Goal: Information Seeking & Learning: Learn about a topic

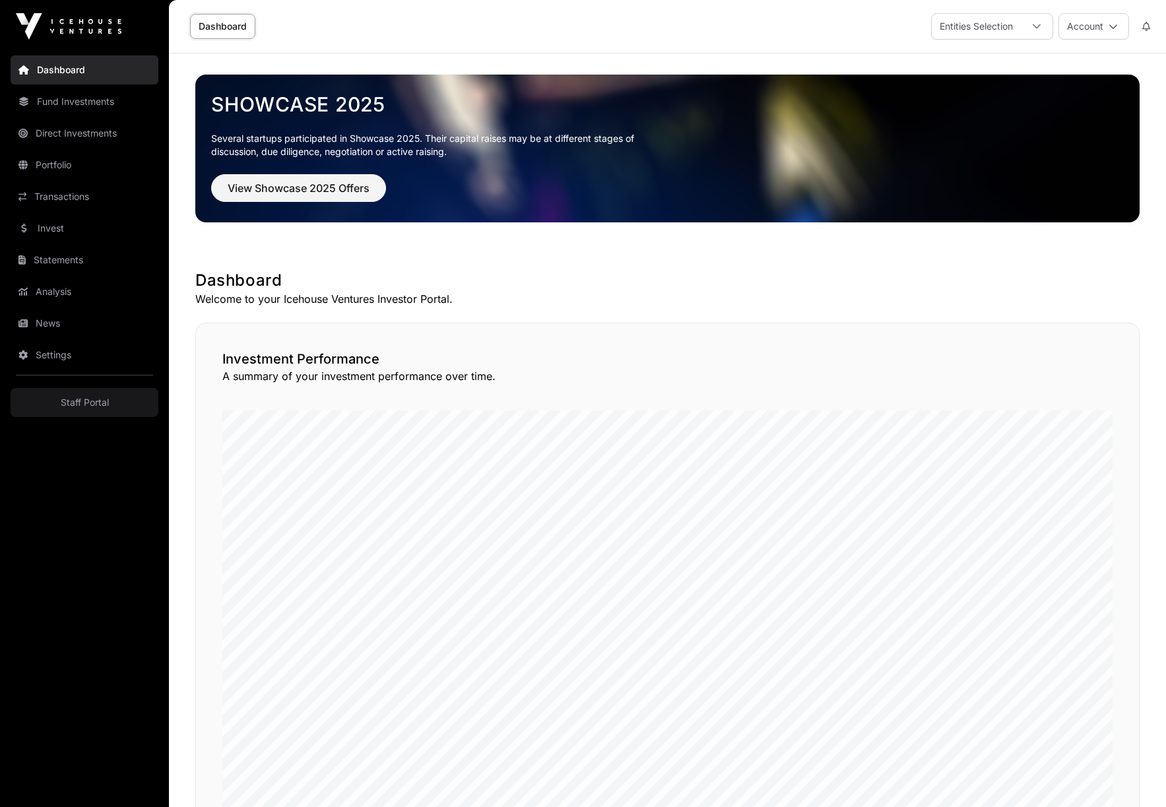
click at [69, 136] on link "Direct Investments" at bounding box center [85, 133] width 148 height 29
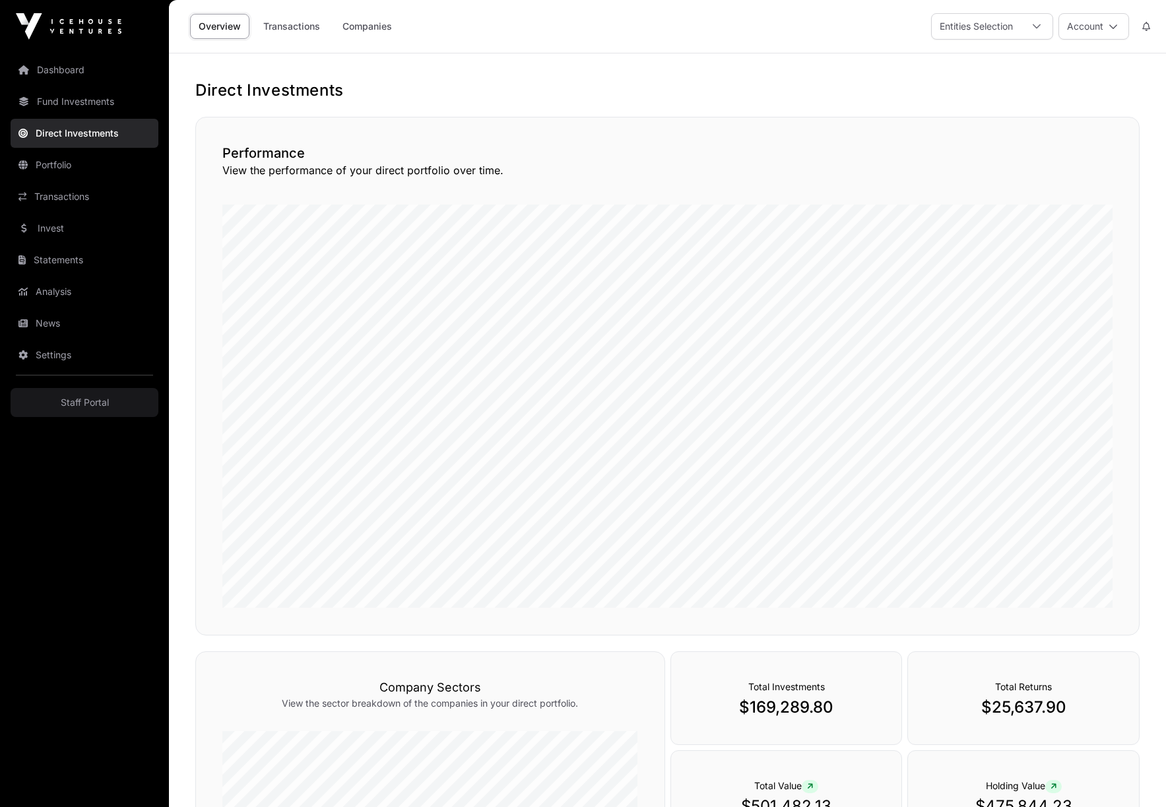
click at [374, 24] on link "Companies" at bounding box center [367, 26] width 67 height 25
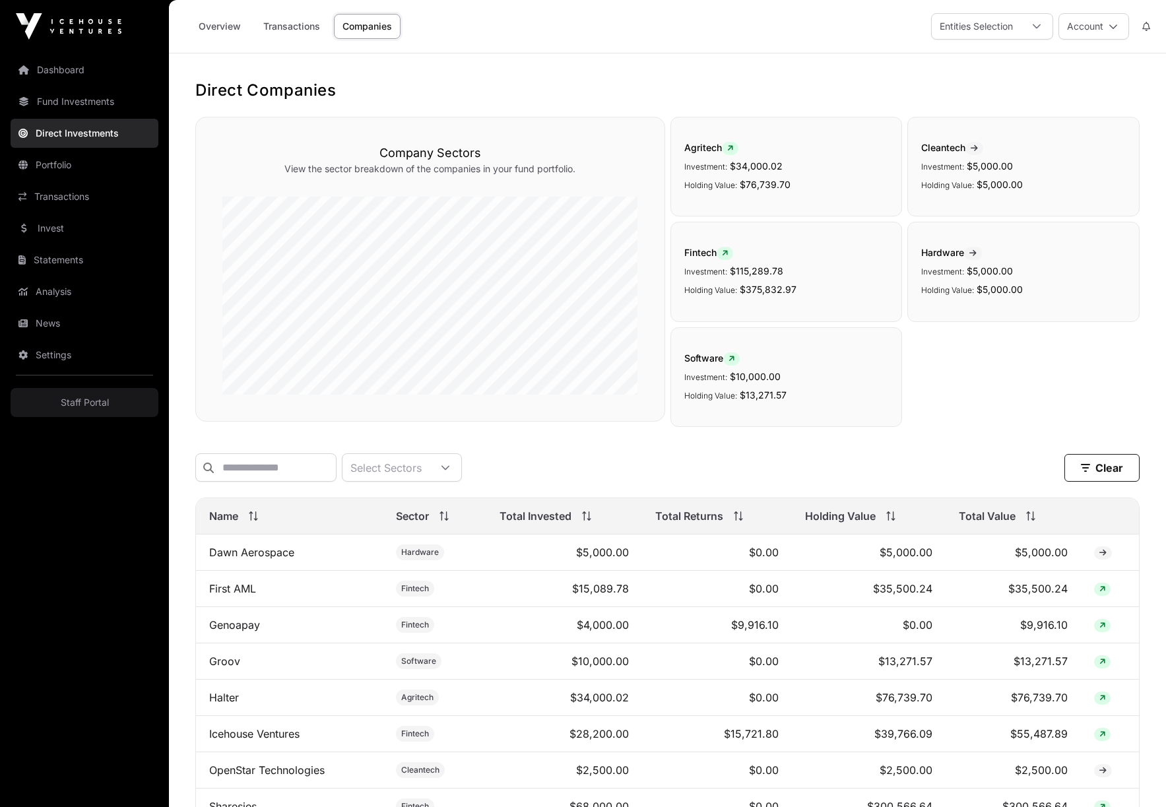
click at [54, 170] on link "Portfolio" at bounding box center [85, 164] width 148 height 29
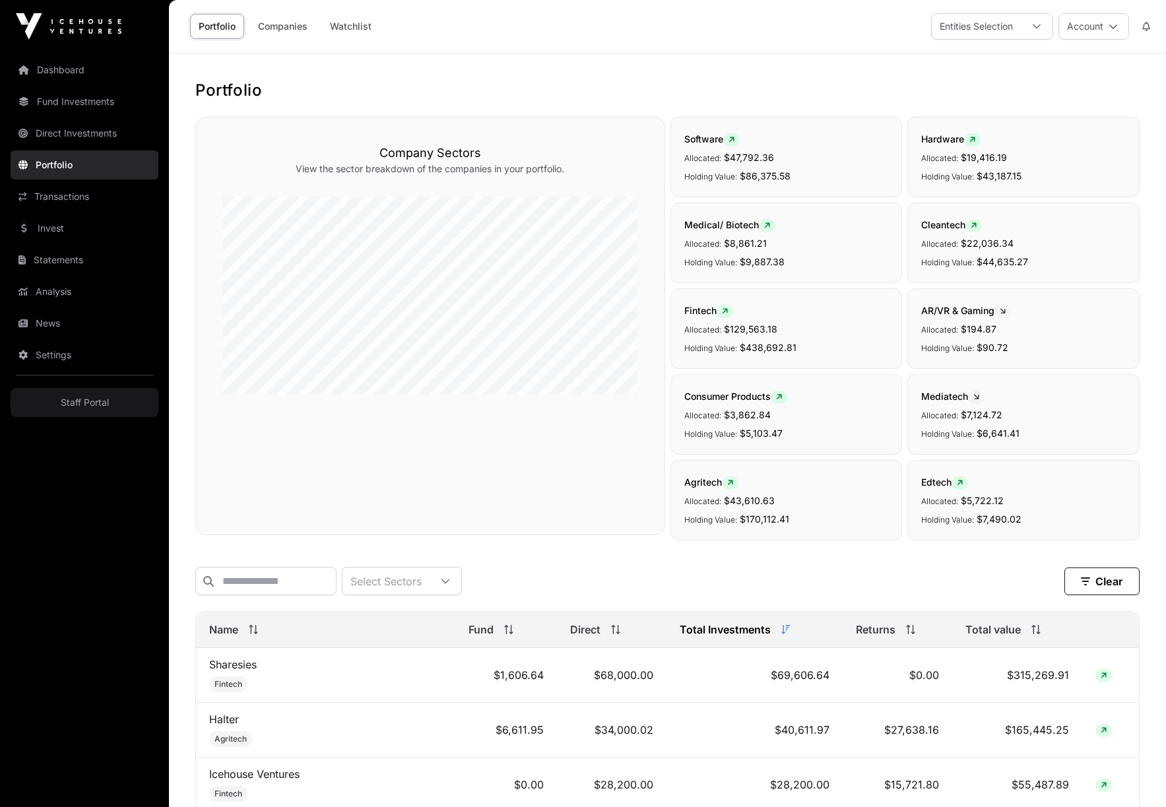
click at [67, 197] on link "Transactions" at bounding box center [85, 196] width 148 height 29
click at [55, 69] on link "Dashboard" at bounding box center [85, 69] width 148 height 29
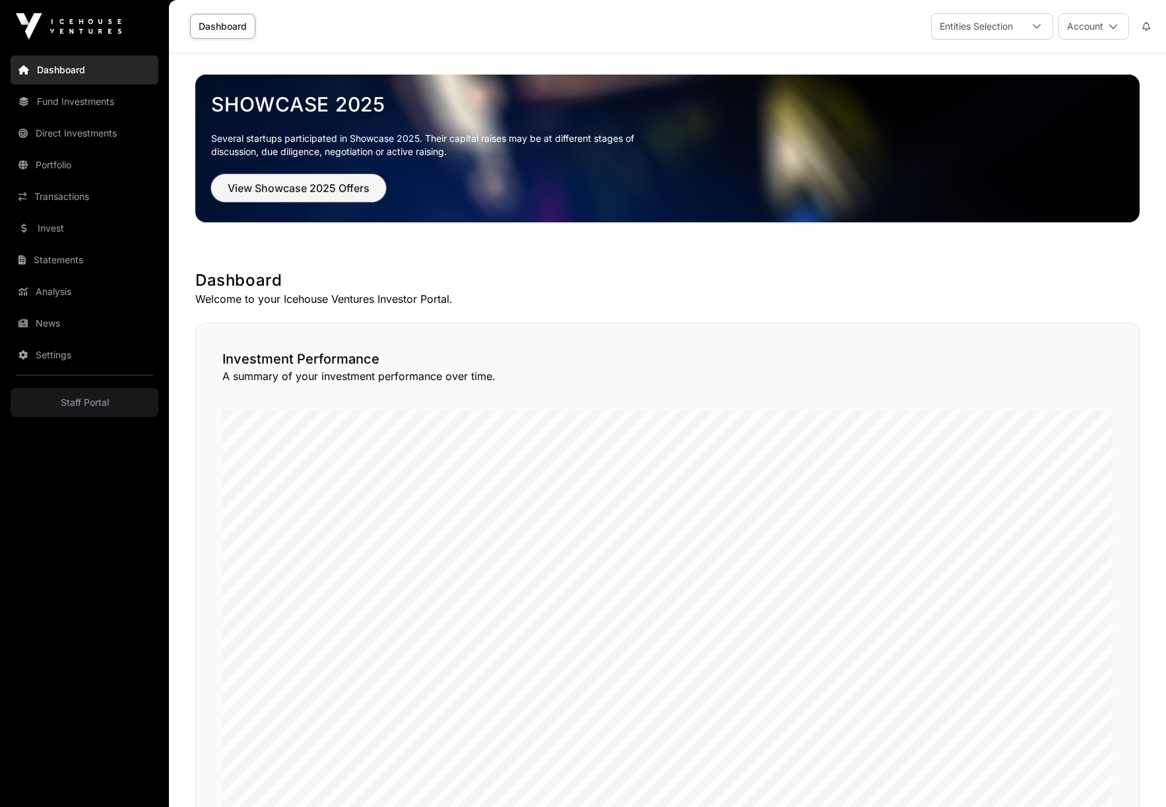
click at [299, 188] on span "View Showcase 2025 Offers" at bounding box center [299, 188] width 142 height 16
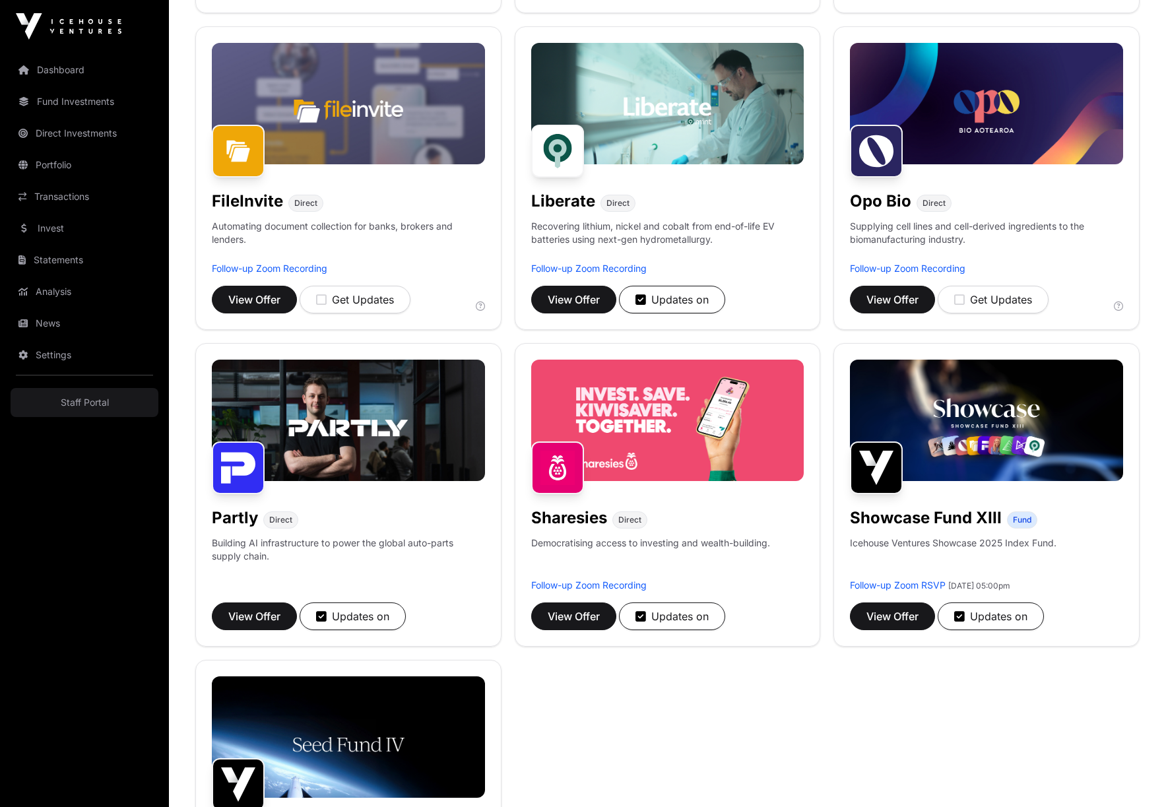
scroll to position [528, 0]
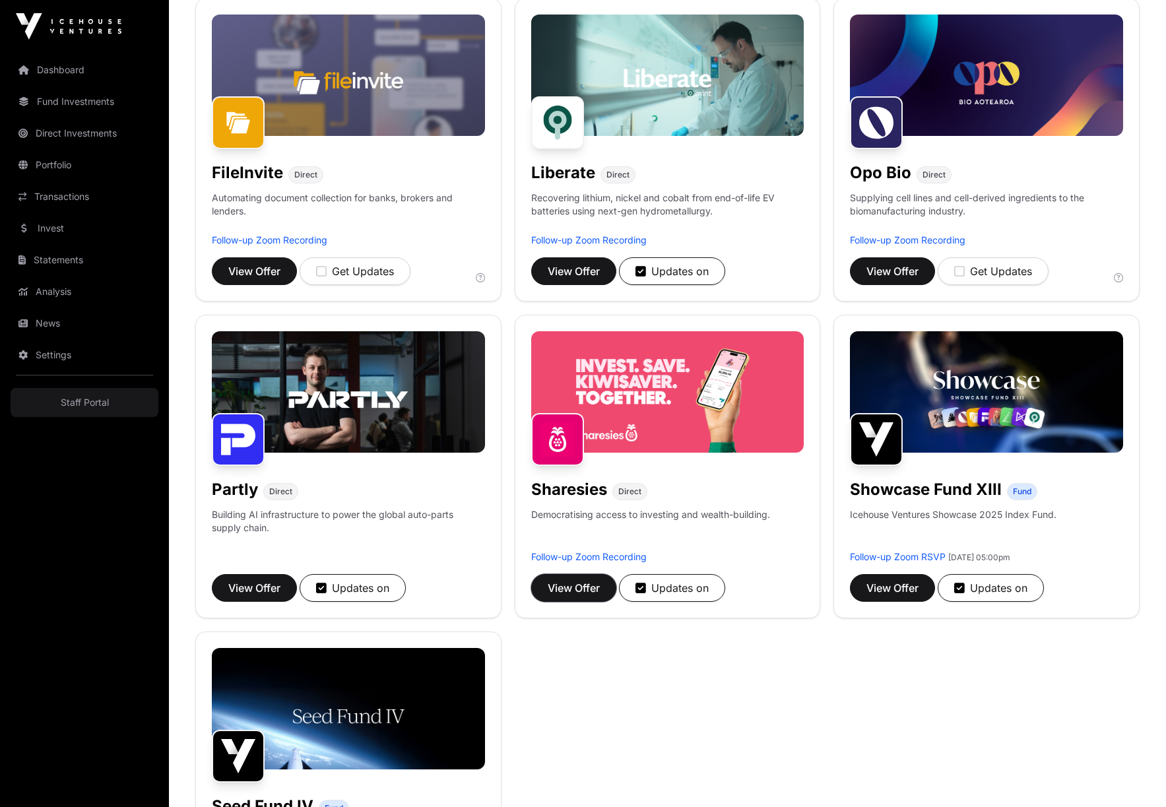
click at [574, 584] on span "View Offer" at bounding box center [574, 588] width 52 height 16
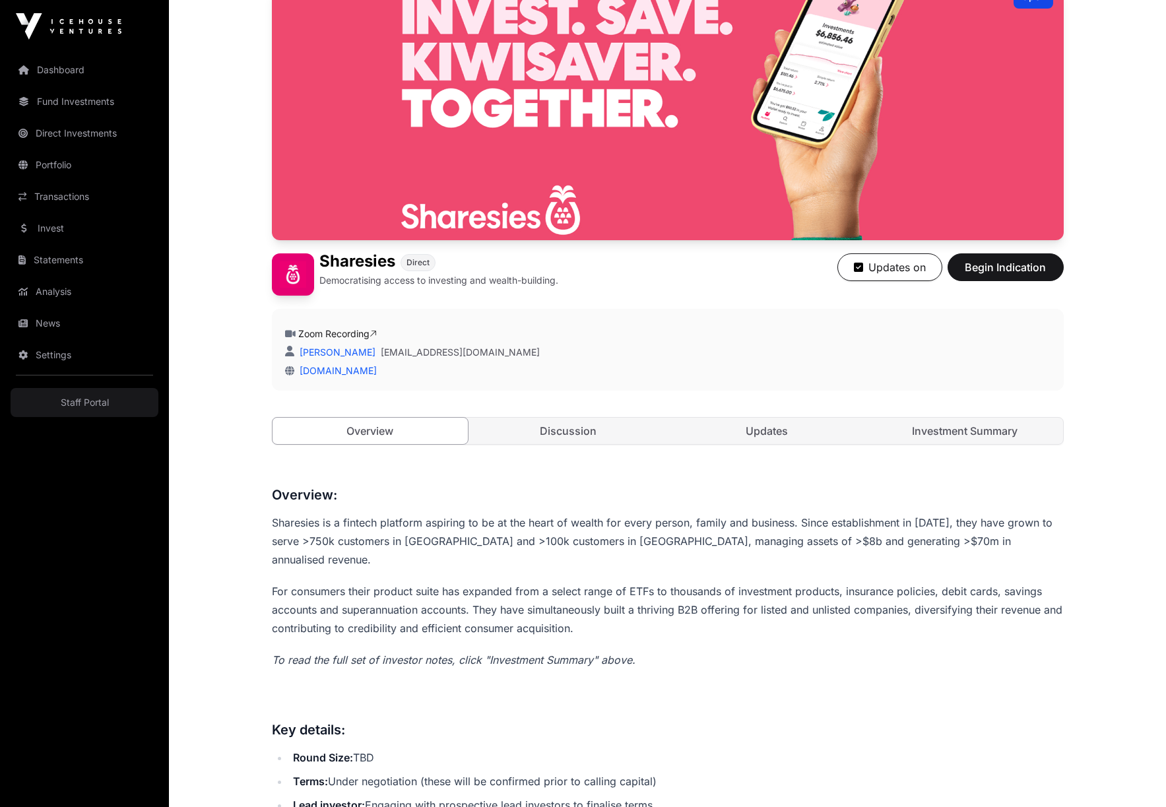
scroll to position [66, 0]
